Goal: Task Accomplishment & Management: Manage account settings

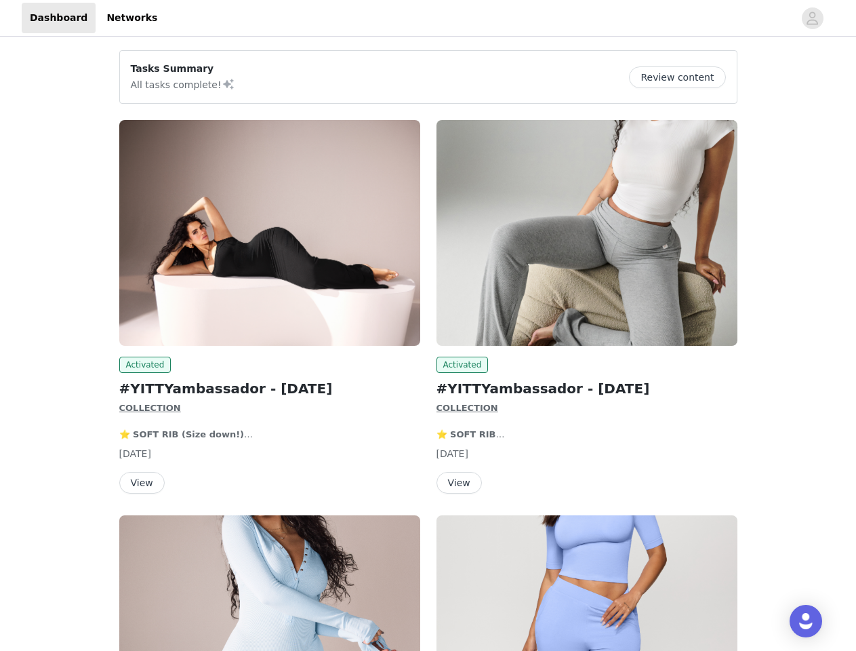
click at [428, 325] on div "Activated #YITTYambassador - [DATE] COLLECTION ⭐️ SOFT RIB ⭐️ ULTRA-SMOOTH ABOU…" at bounding box center [586, 309] width 317 height 395
click at [428, 18] on div at bounding box center [479, 18] width 628 height 31
click at [813, 18] on icon "avatar" at bounding box center [812, 18] width 13 height 22
click at [683, 77] on div "Tasks Summary All tasks complete! Review content Activated #YITTYambassador - […" at bounding box center [428, 488] width 856 height 898
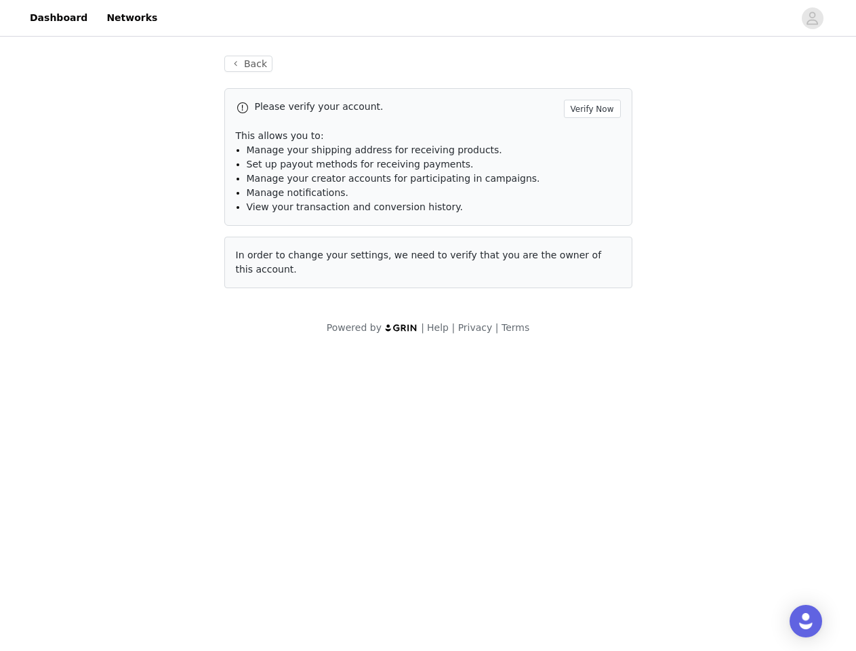
click at [270, 233] on div "Please verify your account. Verify Now This allows you to: Manage your shipping…" at bounding box center [428, 188] width 408 height 200
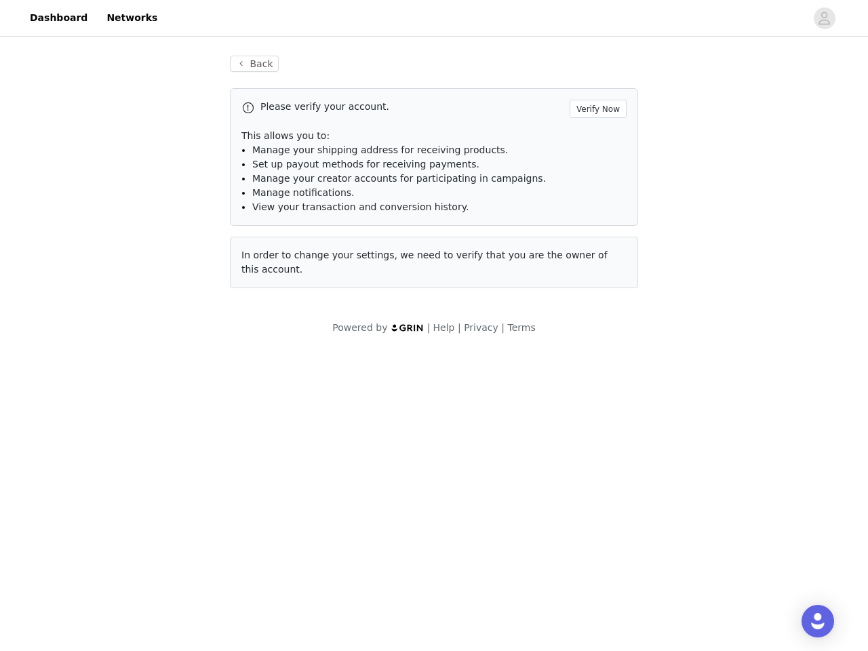
click at [143, 365] on body "Dashboard Networks Back Please verify your account. Verify Now This allows you …" at bounding box center [434, 325] width 868 height 651
click at [141, 483] on body "Dashboard Networks Back Please verify your account. Verify Now This allows you …" at bounding box center [434, 325] width 868 height 651
click at [587, 233] on div "Please verify your account. Verify Now This allows you to: Manage your shipping…" at bounding box center [434, 188] width 408 height 200
click at [460, 365] on body "Dashboard Networks Back Please verify your account. Verify Now This allows you …" at bounding box center [434, 325] width 868 height 651
click at [458, 483] on body "Dashboard Networks Back Please verify your account. Verify Now This allows you …" at bounding box center [434, 325] width 868 height 651
